Goal: Navigation & Orientation: Find specific page/section

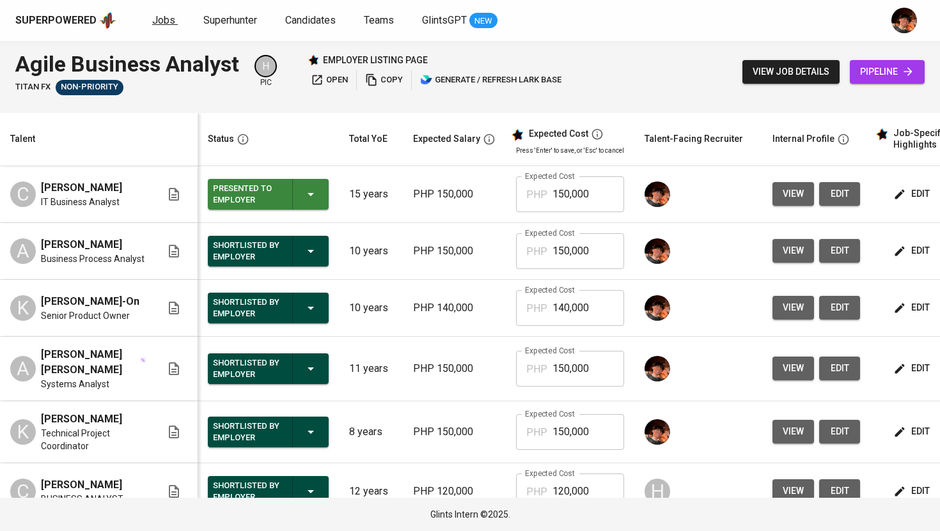
click at [166, 15] on span "Jobs" at bounding box center [163, 20] width 23 height 12
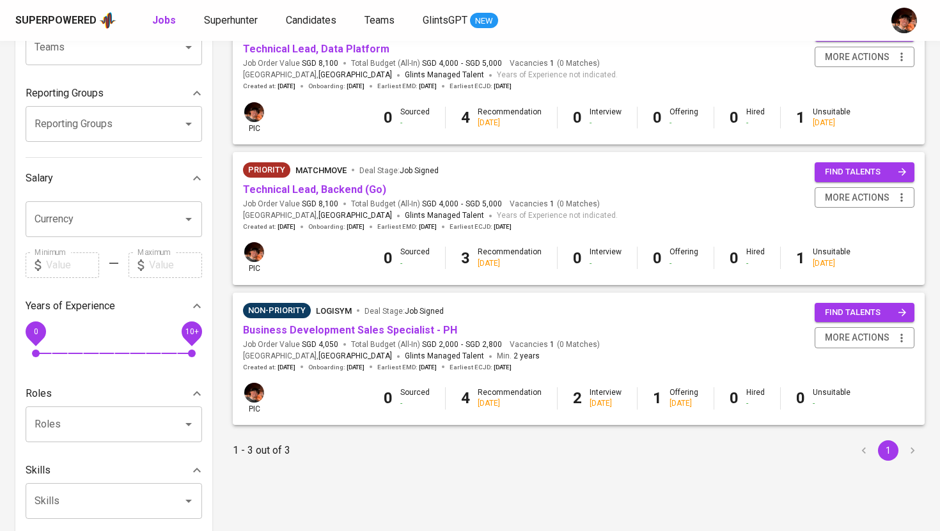
scroll to position [179, 0]
